Goal: Find specific page/section: Find specific page/section

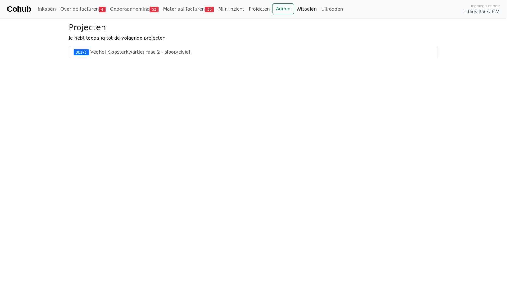
click at [294, 10] on link "Wisselen" at bounding box center [306, 8] width 25 height 11
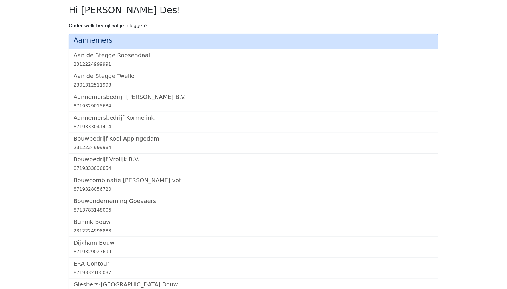
scroll to position [363, 0]
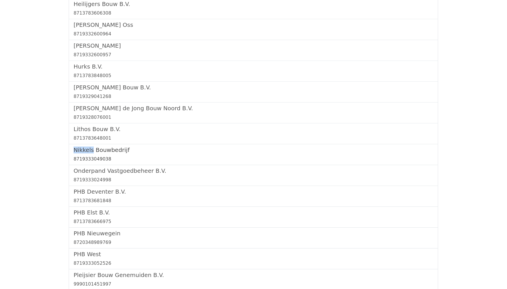
click at [108, 146] on h5 "Nikkels Bouwbedrijf" at bounding box center [254, 149] width 360 height 7
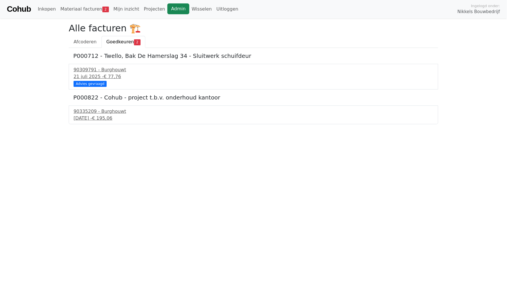
click at [167, 10] on link "Admin" at bounding box center [178, 8] width 22 height 11
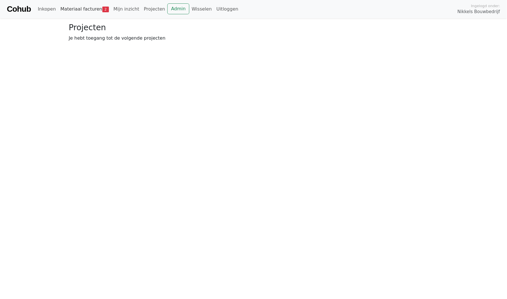
click at [76, 10] on link "Materiaal facturen 2" at bounding box center [84, 8] width 53 height 11
click at [123, 39] on span "Goedkeuren" at bounding box center [120, 41] width 28 height 5
click at [167, 9] on link "Admin" at bounding box center [178, 8] width 22 height 11
